Goal: Task Accomplishment & Management: Manage account settings

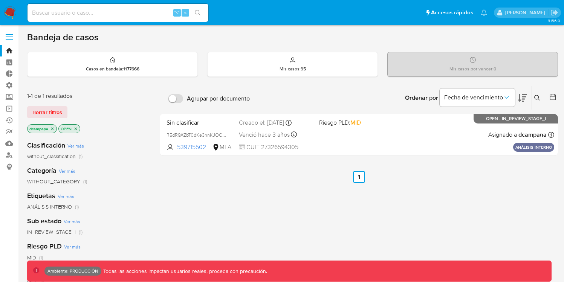
click at [8, 36] on label at bounding box center [9, 37] width 19 height 16
click at [0, 0] on input "checkbox" at bounding box center [0, 0] width 0 height 0
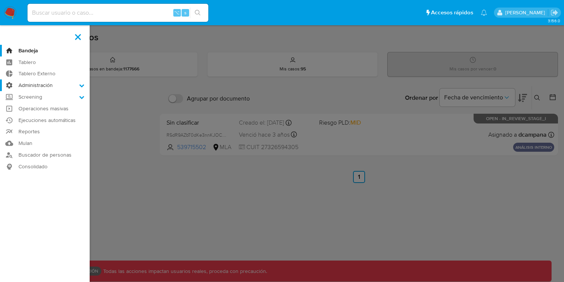
click at [63, 87] on label "Administración" at bounding box center [45, 85] width 90 height 12
click at [0, 0] on input "Administración" at bounding box center [0, 0] width 0 height 0
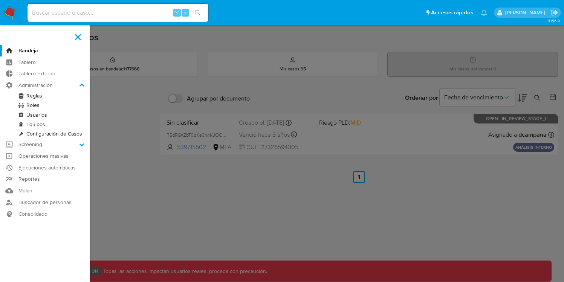
click at [31, 98] on link "Reglas" at bounding box center [45, 95] width 90 height 9
click at [29, 103] on link "Roles" at bounding box center [45, 105] width 90 height 9
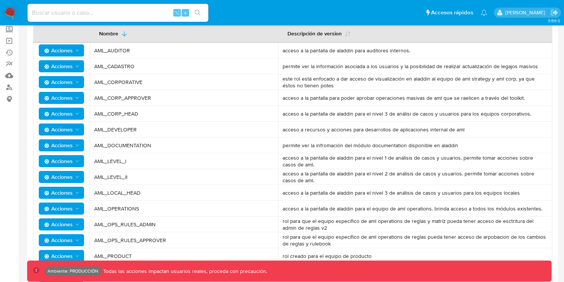
scroll to position [68, 0]
click at [71, 216] on td "Acciones" at bounding box center [61, 224] width 56 height 16
click at [72, 210] on span "Acciones" at bounding box center [58, 208] width 29 height 12
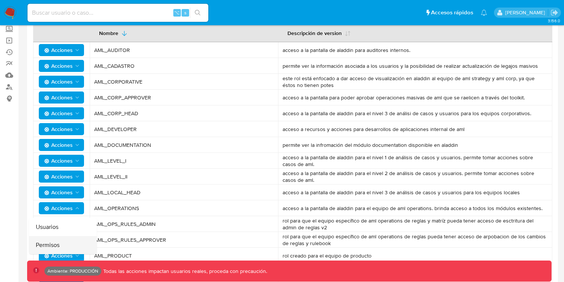
click at [66, 246] on button "Permisos" at bounding box center [63, 245] width 68 height 18
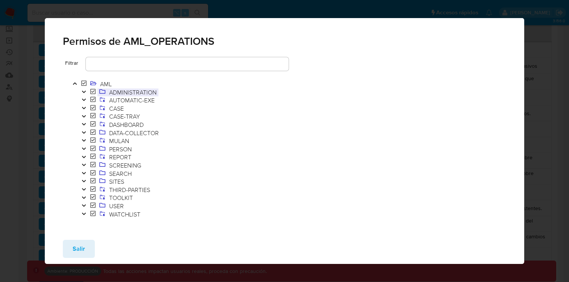
click at [147, 94] on span "ADMINISTRATION" at bounding box center [132, 92] width 51 height 8
click at [84, 90] on icon "Toggle" at bounding box center [83, 92] width 5 height 5
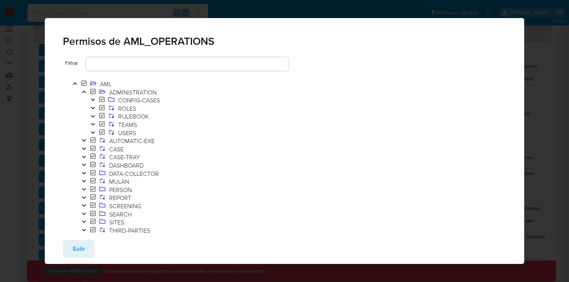
click at [89, 97] on button "Toggle" at bounding box center [92, 100] width 9 height 8
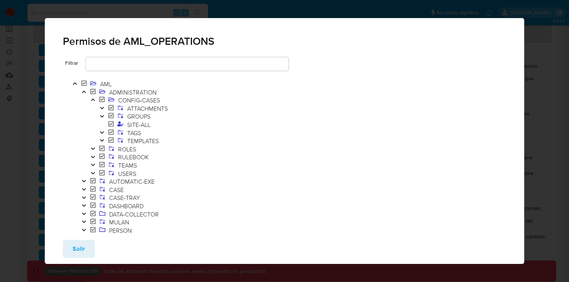
click at [85, 91] on icon "Toggle" at bounding box center [83, 92] width 5 height 5
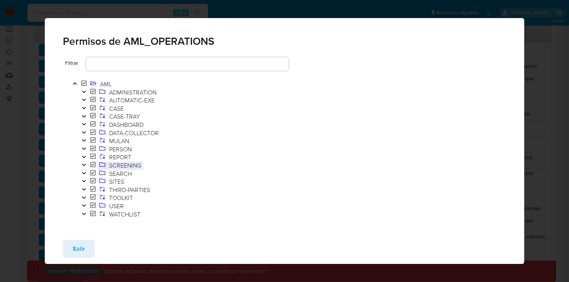
click at [138, 166] on span "SCREENING" at bounding box center [125, 165] width 36 height 8
click at [85, 164] on icon "Toggle" at bounding box center [84, 165] width 4 height 2
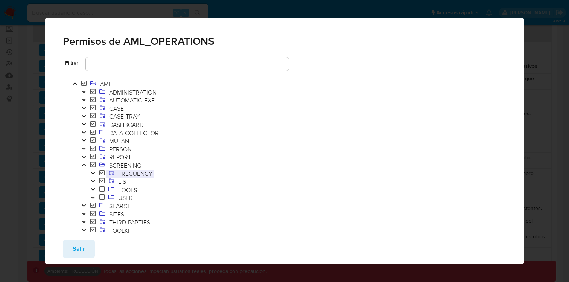
click at [120, 174] on span "FRECUENCY" at bounding box center [135, 173] width 38 height 8
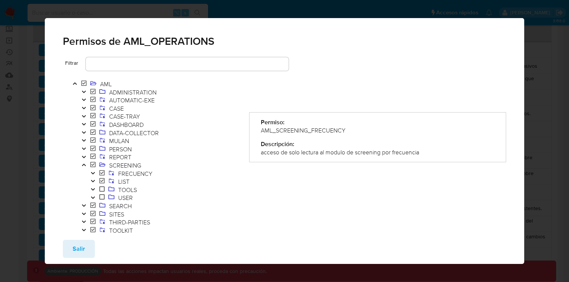
click at [83, 235] on div "Salir" at bounding box center [285, 249] width 480 height 30
click at [83, 243] on span "Salir" at bounding box center [79, 249] width 12 height 17
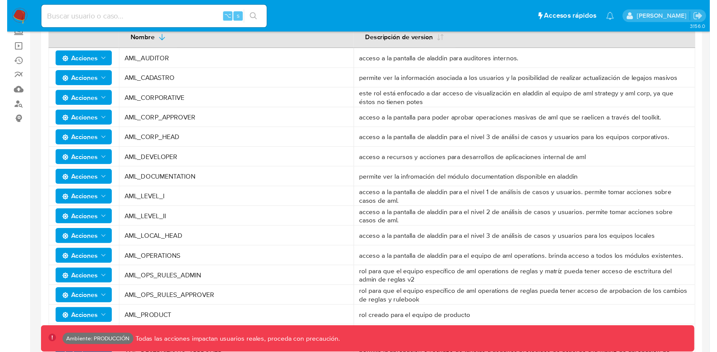
scroll to position [72, 0]
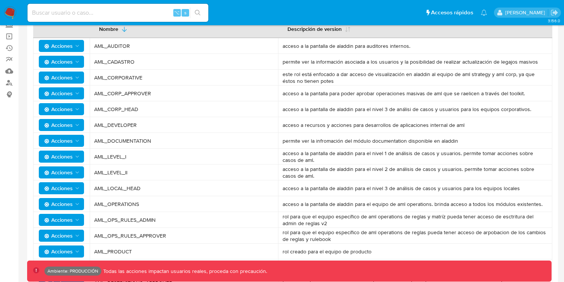
click at [79, 206] on icon "Acciones" at bounding box center [77, 204] width 6 height 6
click at [66, 237] on button "Permisos" at bounding box center [63, 241] width 68 height 18
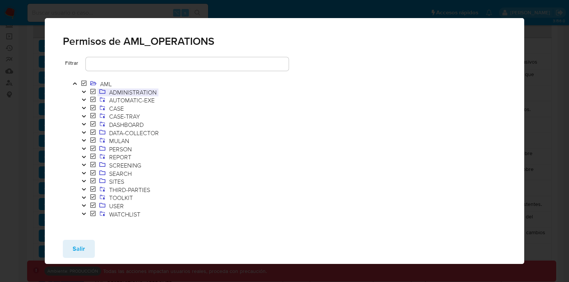
click at [126, 94] on span "ADMINISTRATION" at bounding box center [132, 92] width 51 height 8
click at [85, 92] on icon "Toggle" at bounding box center [84, 92] width 4 height 2
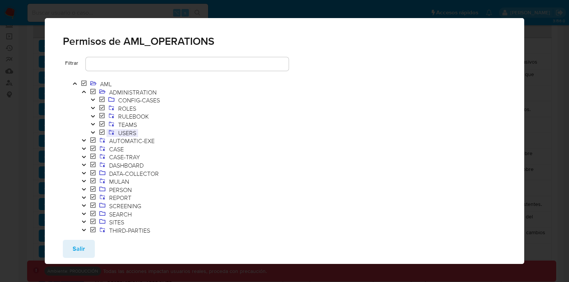
click at [126, 134] on span "USERS" at bounding box center [127, 133] width 22 height 8
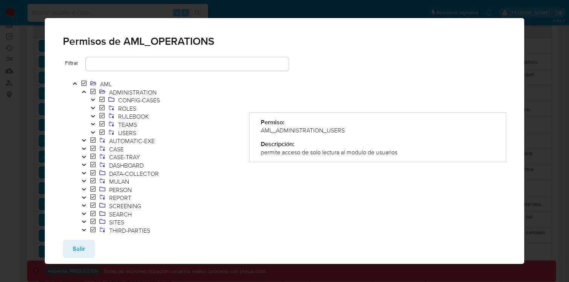
drag, startPoint x: 344, startPoint y: 130, endPoint x: 266, endPoint y: 129, distance: 78.0
click at [268, 129] on div "AML_ADMINISTRATION_USERS" at bounding box center [378, 131] width 234 height 8
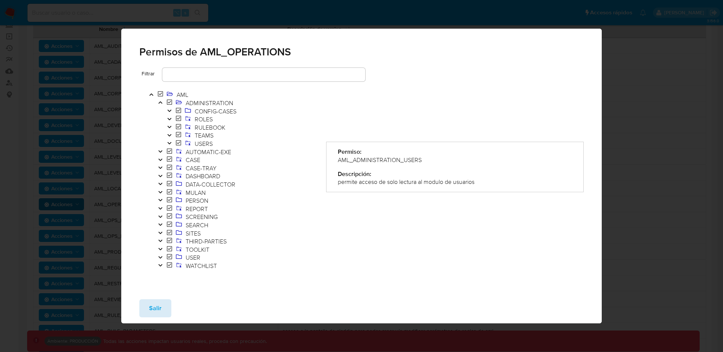
click at [162, 282] on button "Salir" at bounding box center [155, 308] width 32 height 18
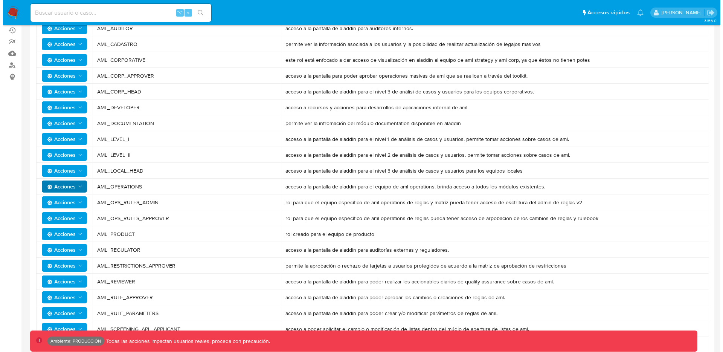
scroll to position [78, 0]
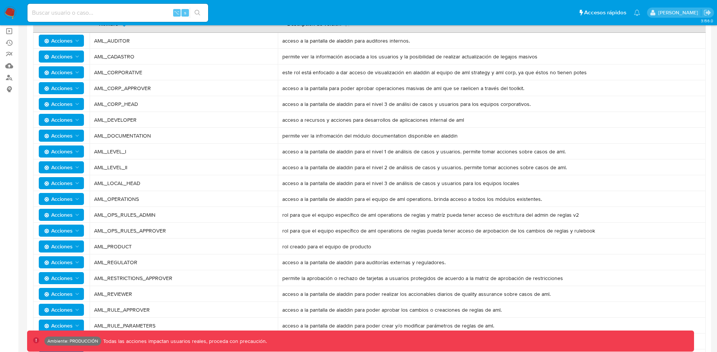
click at [78, 199] on icon "Acciones" at bounding box center [77, 199] width 6 height 6
click at [67, 233] on button "Permisos" at bounding box center [63, 236] width 68 height 18
